Goal: Find specific page/section: Find specific page/section

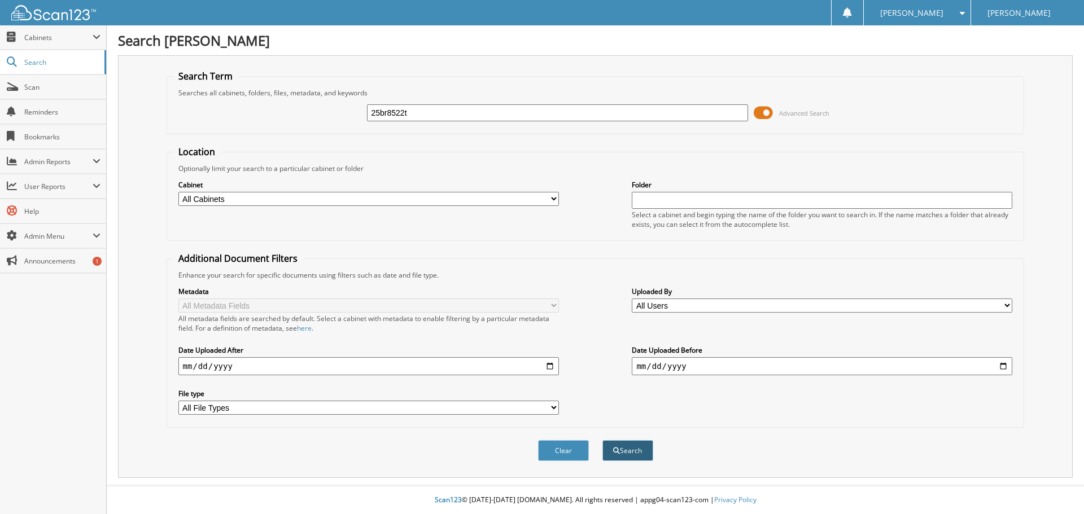
type input "25br8522t"
click at [633, 461] on button "Search" at bounding box center [627, 450] width 51 height 21
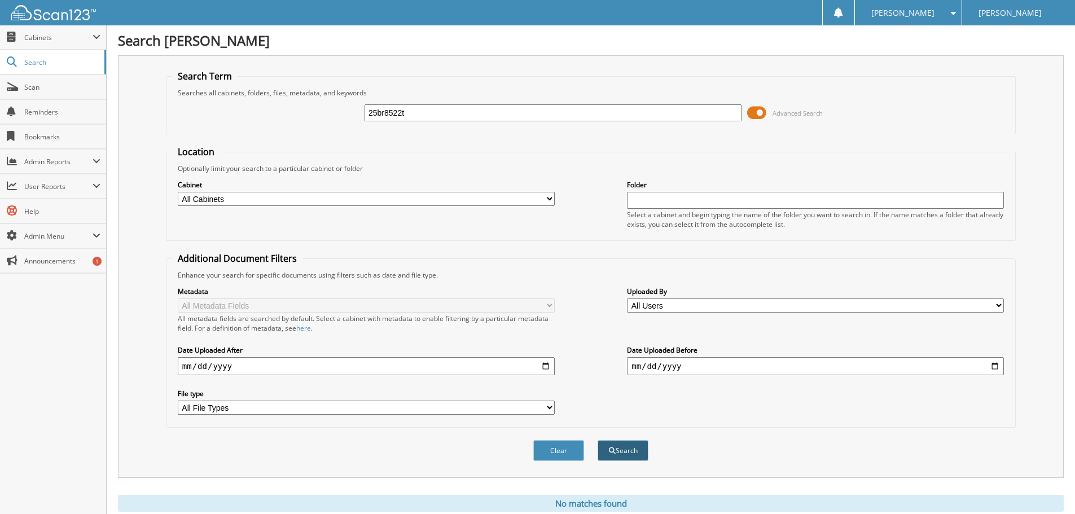
click at [631, 448] on button "Search" at bounding box center [623, 450] width 51 height 21
click at [755, 112] on span at bounding box center [756, 112] width 19 height 17
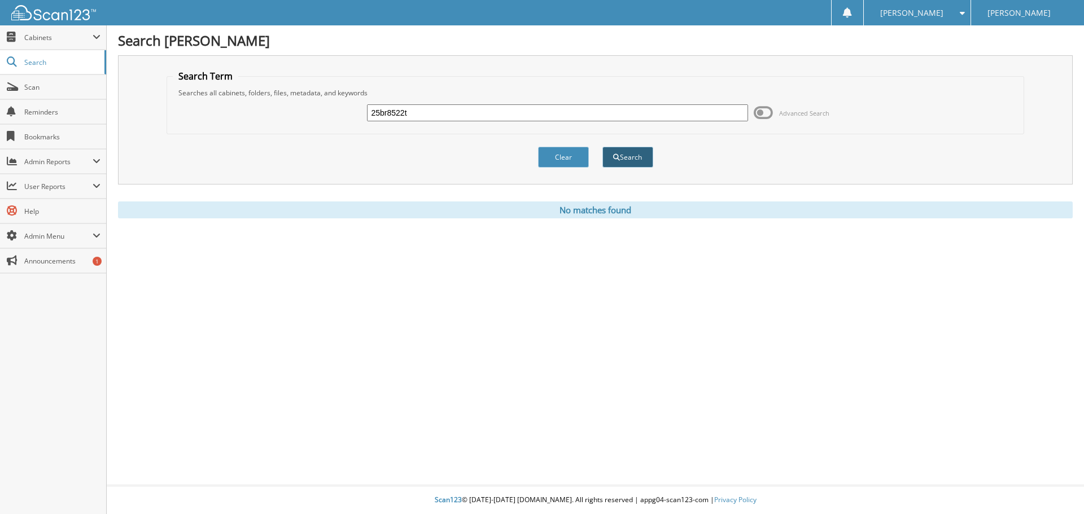
click at [632, 153] on button "Search" at bounding box center [627, 157] width 51 height 21
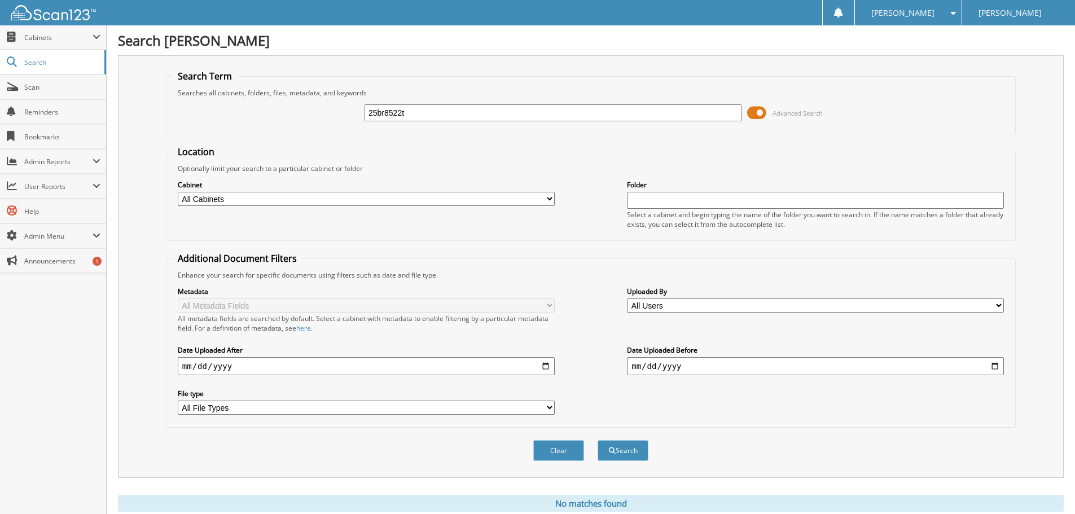
drag, startPoint x: 459, startPoint y: 116, endPoint x: -542, endPoint y: 31, distance: 1004.6
click at [0, 31] on html "Cindy J. Settings Logout Maclin Ford Close Cabinets My Company Email Addresses …" at bounding box center [537, 276] width 1075 height 552
type input "25F19038A"
click at [644, 456] on button "Search" at bounding box center [623, 450] width 51 height 21
click at [754, 112] on span at bounding box center [756, 112] width 19 height 17
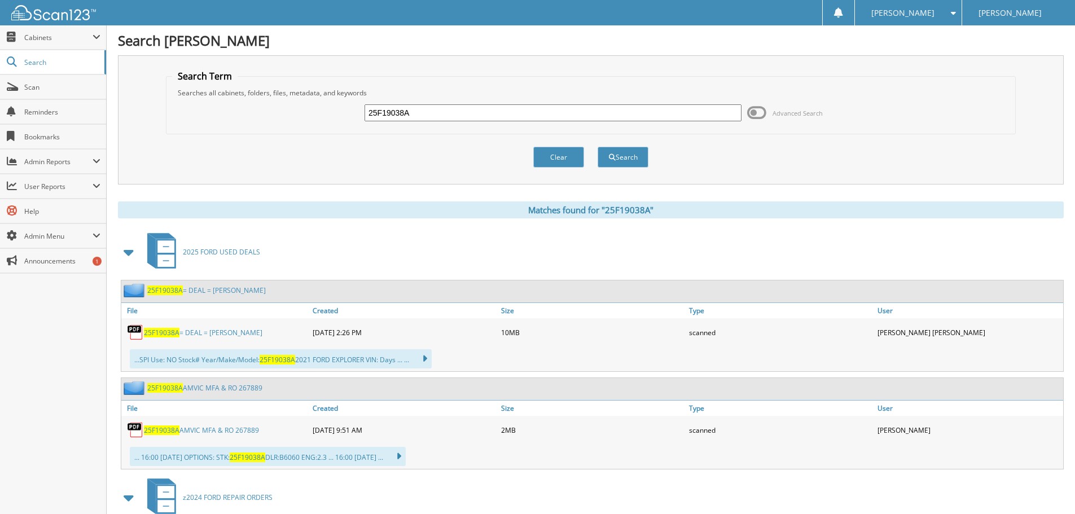
click at [167, 331] on span "25F19038A" at bounding box center [162, 333] width 36 height 10
drag, startPoint x: 434, startPoint y: 112, endPoint x: 8, endPoint y: 92, distance: 425.6
type input "23P7591"
click at [607, 158] on button "Search" at bounding box center [623, 157] width 51 height 21
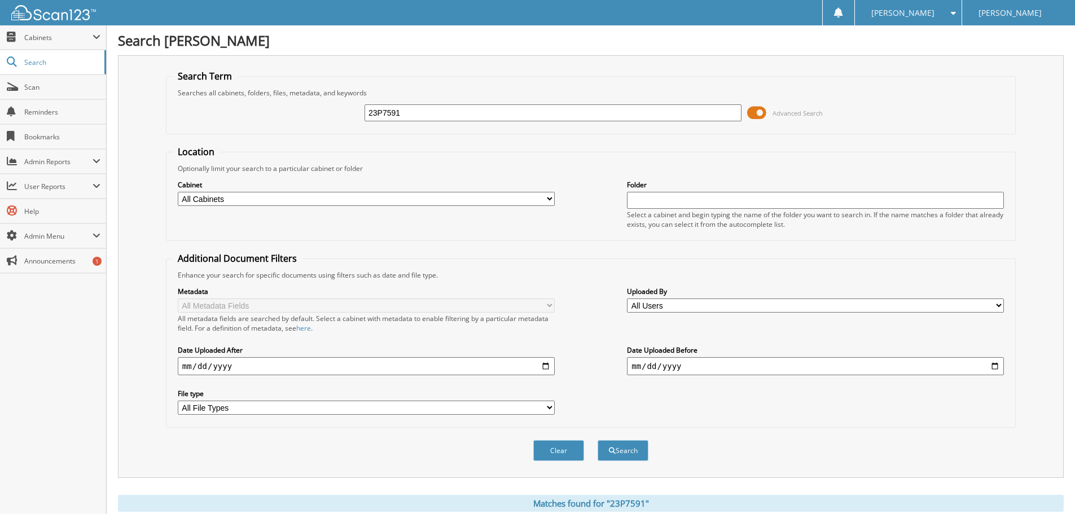
click at [759, 112] on span at bounding box center [756, 112] width 19 height 17
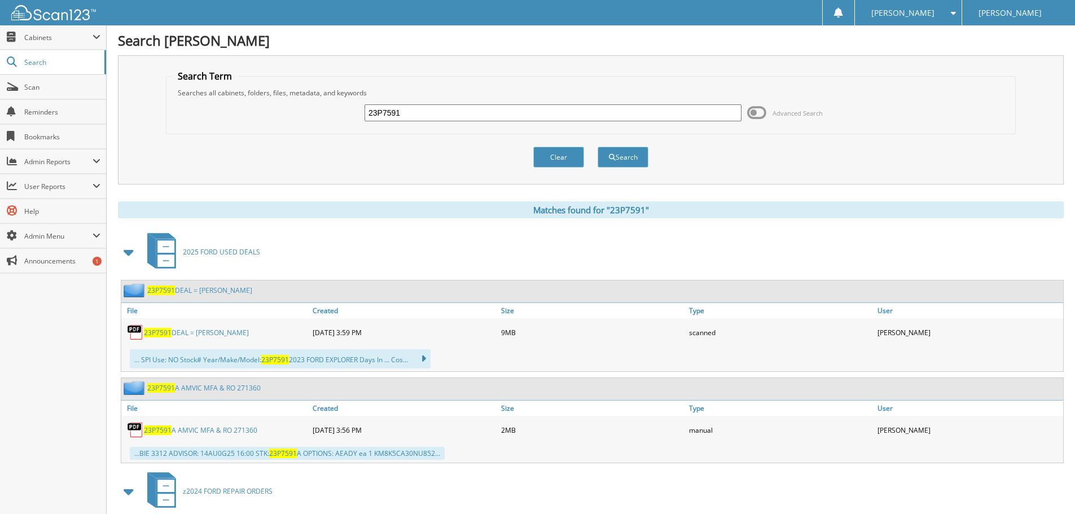
click at [161, 330] on span "23P7591" at bounding box center [158, 333] width 28 height 10
drag, startPoint x: 457, startPoint y: 111, endPoint x: -173, endPoint y: 58, distance: 632.3
click at [0, 58] on html "Cindy J. Settings Logout Maclin Ford Close Cabinets My Company Email Addresses …" at bounding box center [537, 420] width 1075 height 841
type input "25BS7791"
click at [624, 157] on button "Search" at bounding box center [623, 157] width 51 height 21
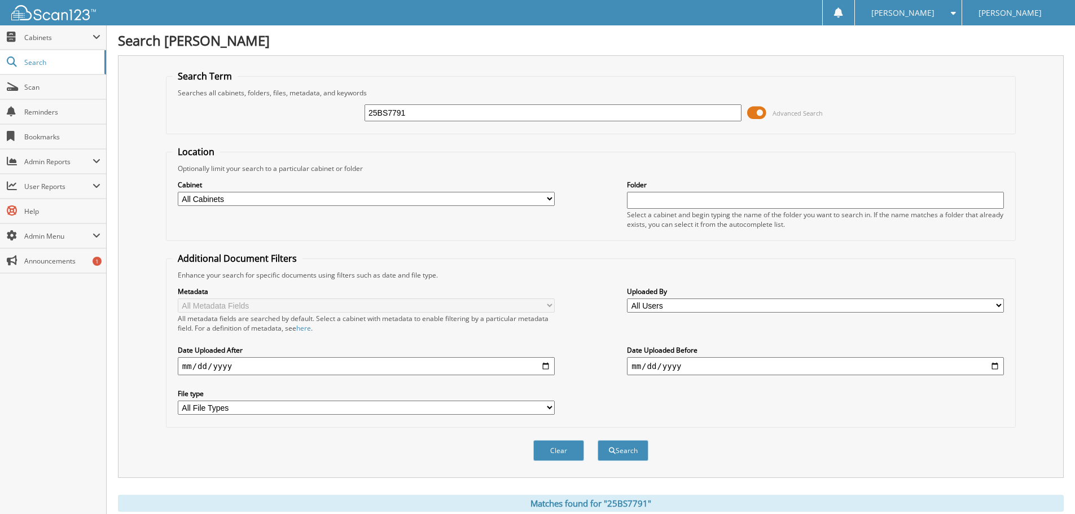
click at [757, 113] on span at bounding box center [756, 112] width 19 height 17
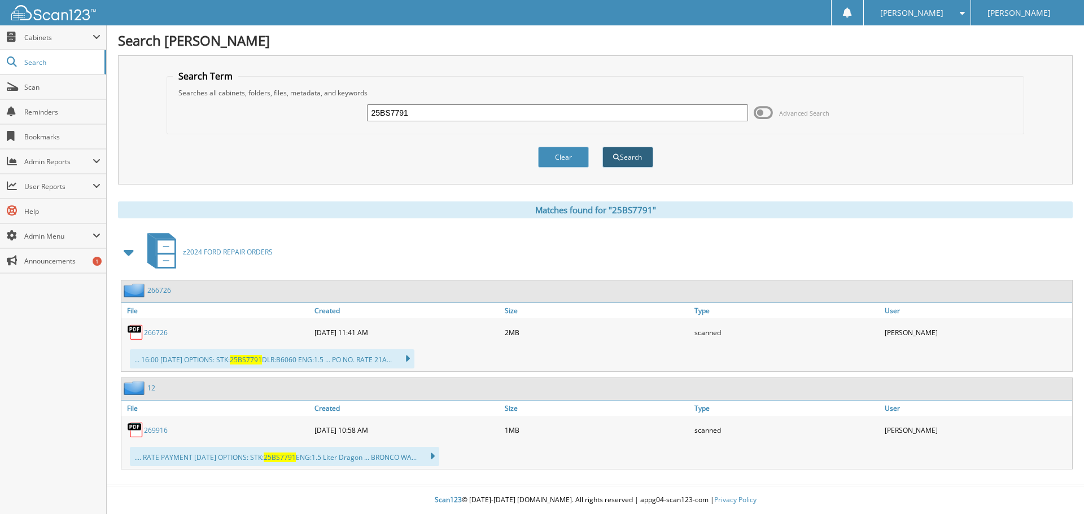
click at [631, 157] on button "Search" at bounding box center [627, 157] width 51 height 21
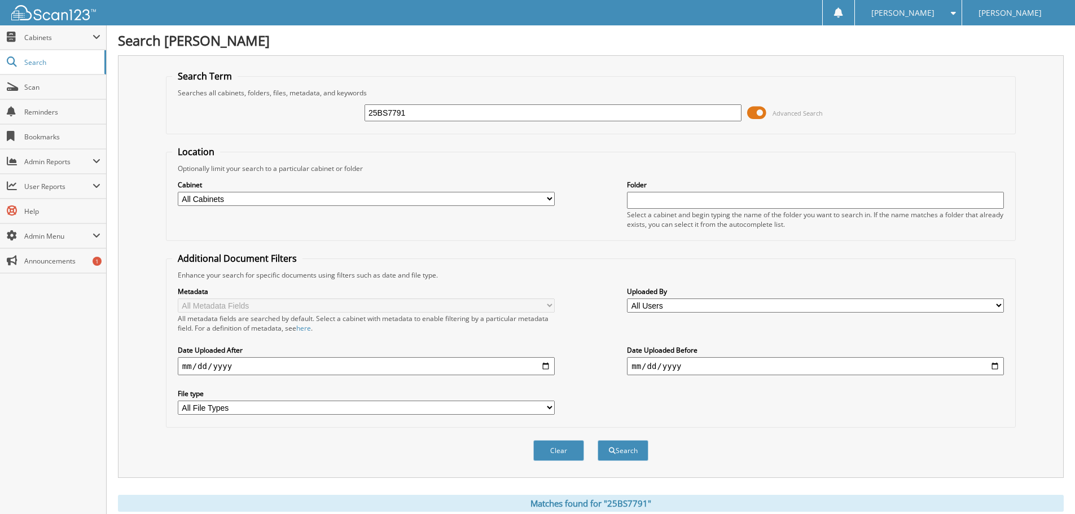
drag, startPoint x: 430, startPoint y: 112, endPoint x: -61, endPoint y: 100, distance: 491.3
click at [0, 100] on html "[PERSON_NAME] Settings Logout [PERSON_NAME] Close Cabinets My Company Email Add…" at bounding box center [537, 398] width 1075 height 797
type input "25BR8577A"
click at [624, 448] on button "Search" at bounding box center [623, 450] width 51 height 21
drag, startPoint x: 766, startPoint y: 113, endPoint x: 759, endPoint y: 114, distance: 6.3
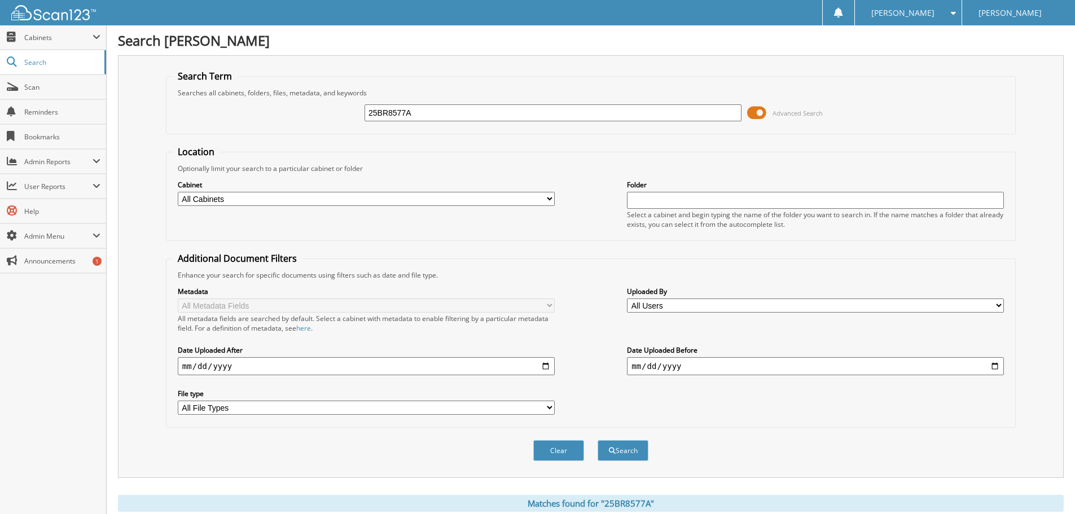
click at [766, 112] on span at bounding box center [756, 112] width 19 height 17
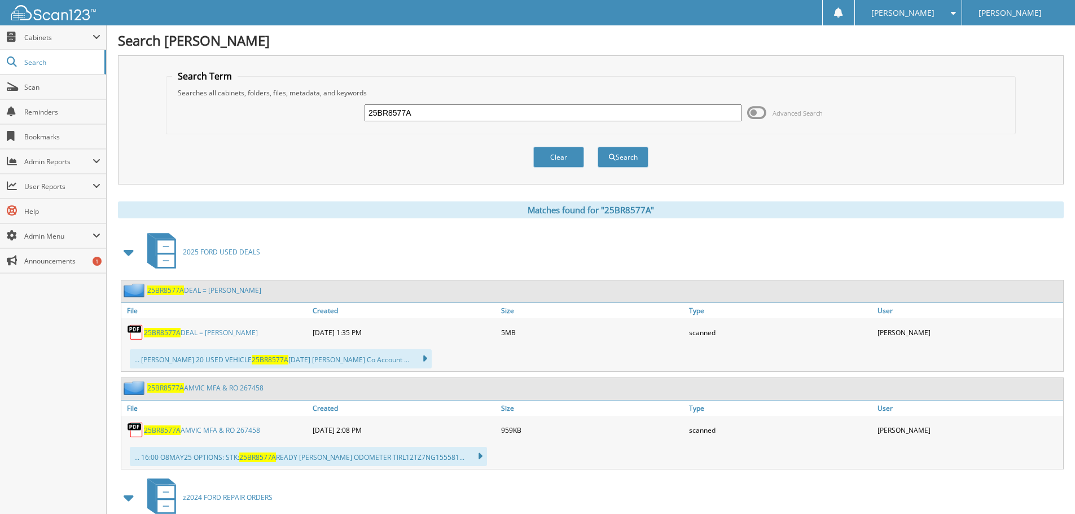
click at [163, 331] on span "25BR8577A" at bounding box center [162, 333] width 37 height 10
drag, startPoint x: 425, startPoint y: 107, endPoint x: -273, endPoint y: -5, distance: 707.3
click at [0, 0] on html "[PERSON_NAME] Settings Logout [PERSON_NAME] Close Cabinets My Company Email Add…" at bounding box center [537, 448] width 1075 height 897
type input "25es3454"
click at [616, 154] on button "Search" at bounding box center [623, 157] width 51 height 21
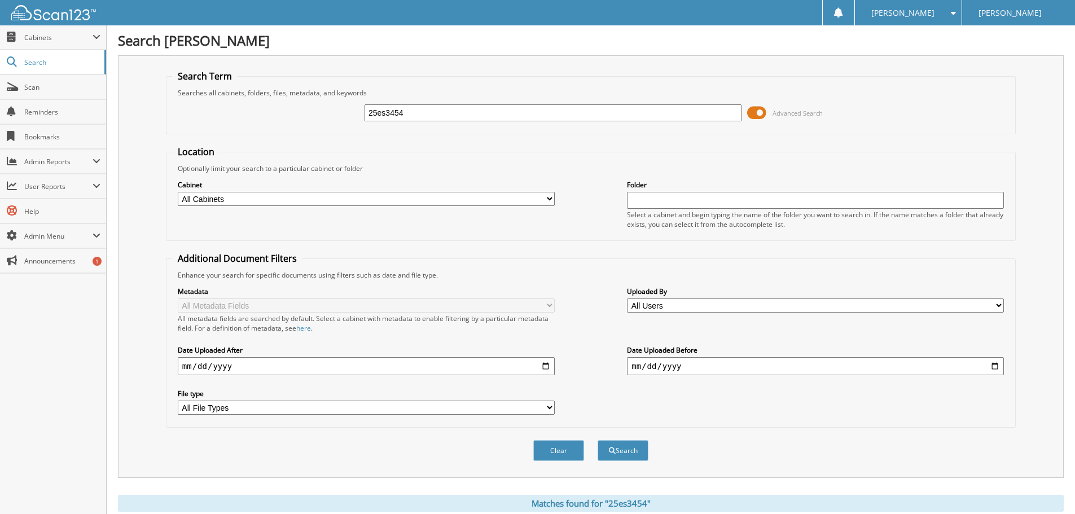
click at [765, 107] on span at bounding box center [756, 112] width 19 height 17
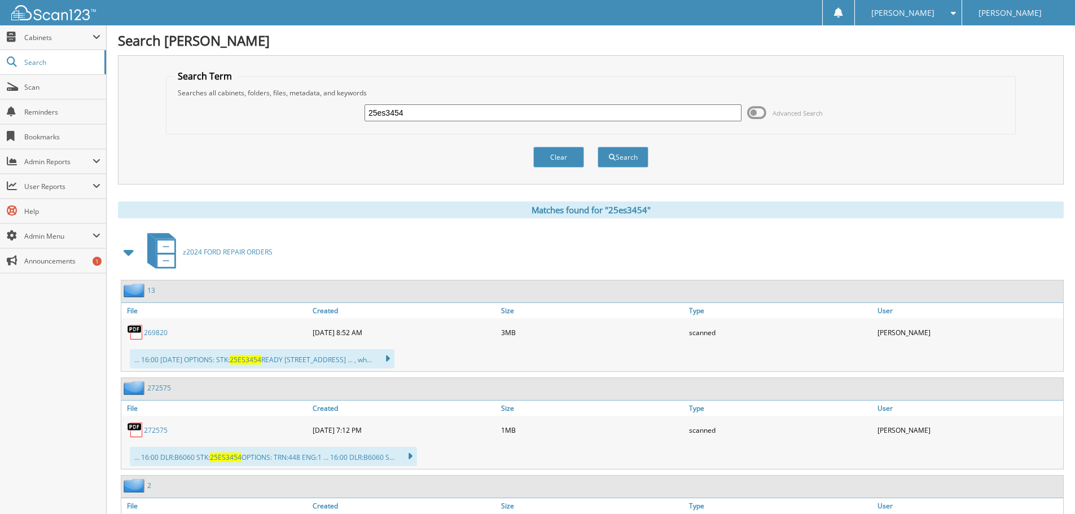
drag, startPoint x: 433, startPoint y: 106, endPoint x: -5, endPoint y: 53, distance: 440.8
click at [0, 53] on html "[PERSON_NAME] Settings Logout [PERSON_NAME] Close Cabinets My Company Email Add…" at bounding box center [537, 300] width 1075 height 601
type input "24ME7508"
click at [628, 159] on button "Search" at bounding box center [623, 157] width 51 height 21
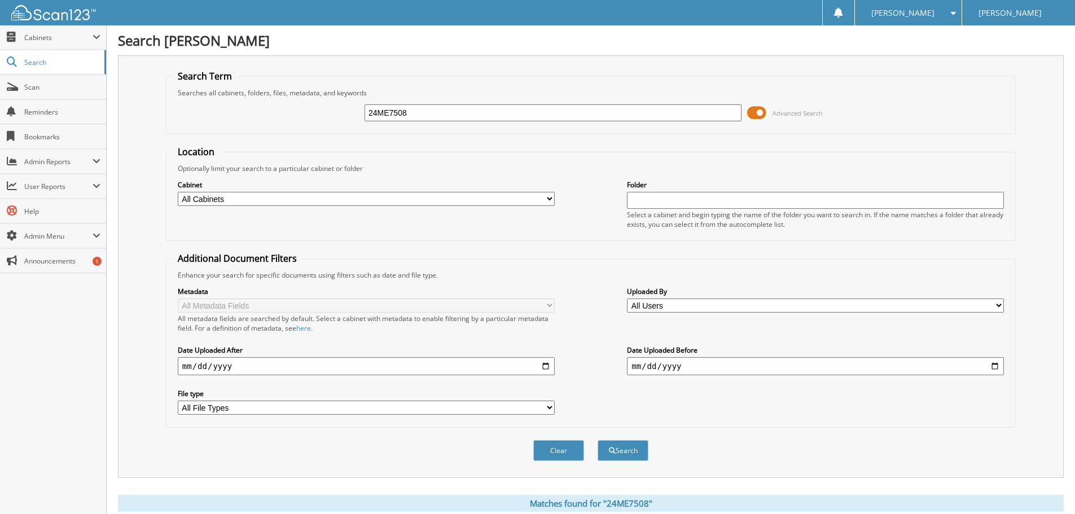
click at [753, 115] on span at bounding box center [756, 112] width 19 height 17
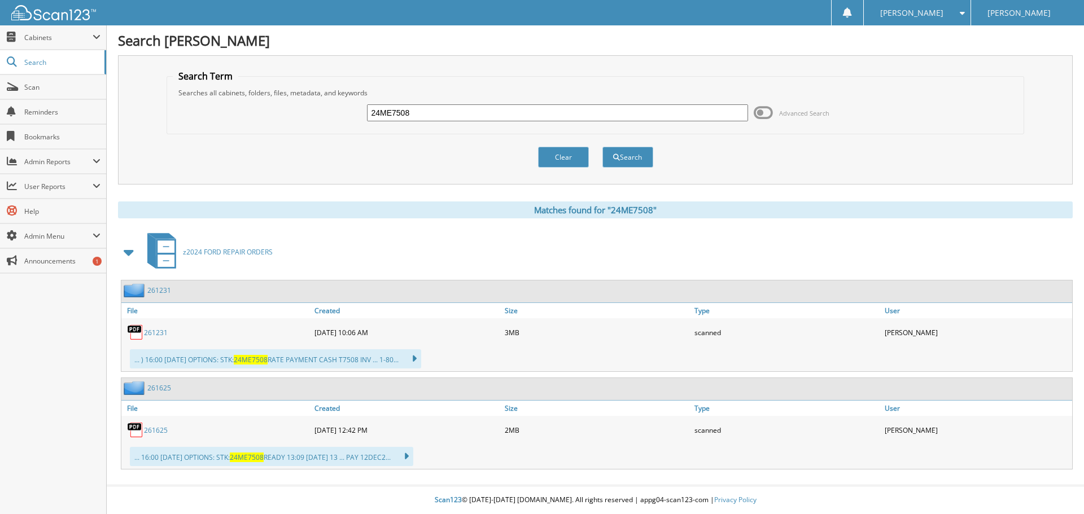
drag, startPoint x: 460, startPoint y: 113, endPoint x: -428, endPoint y: -20, distance: 898.0
click at [0, 0] on html "[PERSON_NAME] Settings Logout [PERSON_NAME] Close Cabinets My Company Email Add…" at bounding box center [542, 257] width 1084 height 514
type input "25EP2370A"
click at [620, 153] on button "Search" at bounding box center [627, 157] width 51 height 21
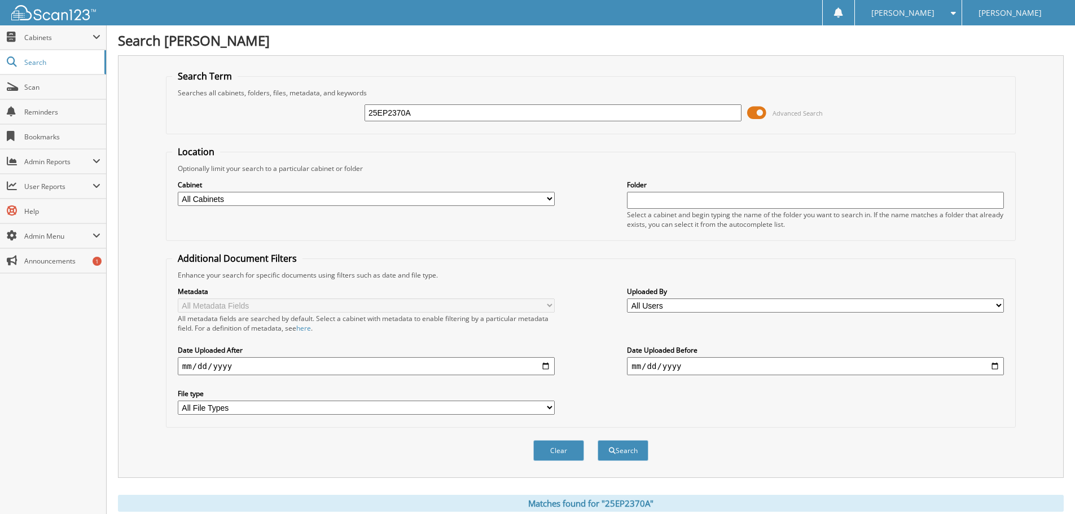
click at [750, 111] on span at bounding box center [756, 112] width 19 height 17
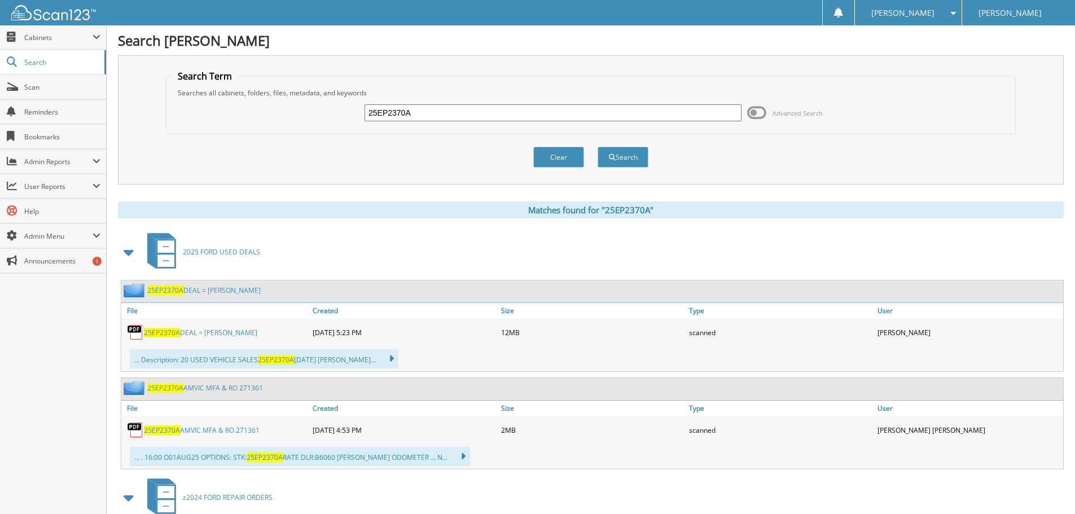
click at [164, 331] on span "25EP2370A" at bounding box center [162, 333] width 36 height 10
